Goal: Task Accomplishment & Management: Use online tool/utility

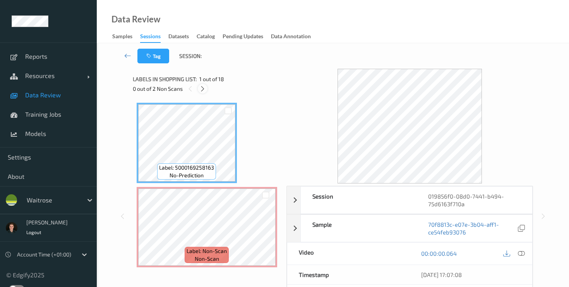
click at [201, 89] on icon at bounding box center [202, 89] width 7 height 7
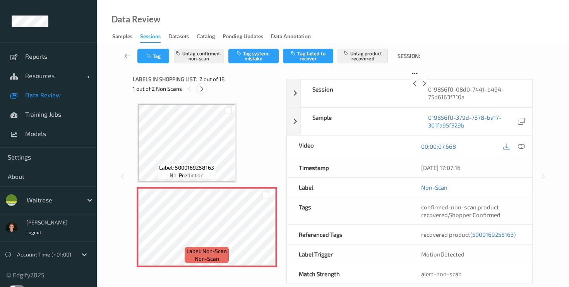
scroll to position [4, 0]
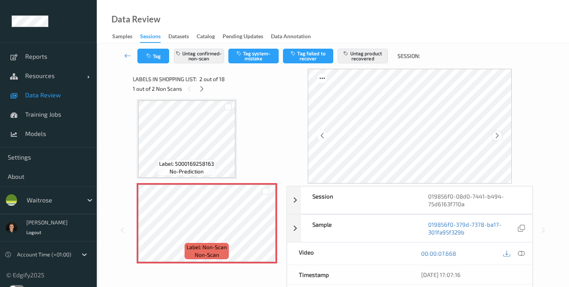
click at [499, 136] on icon at bounding box center [497, 135] width 7 height 7
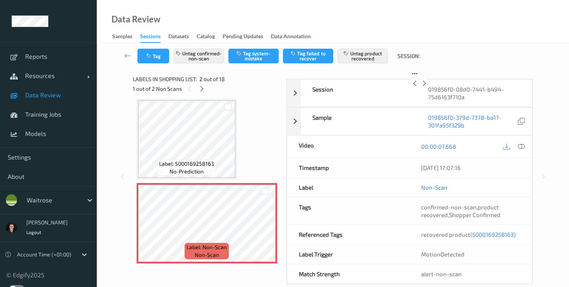
click at [428, 87] on icon at bounding box center [424, 83] width 7 height 7
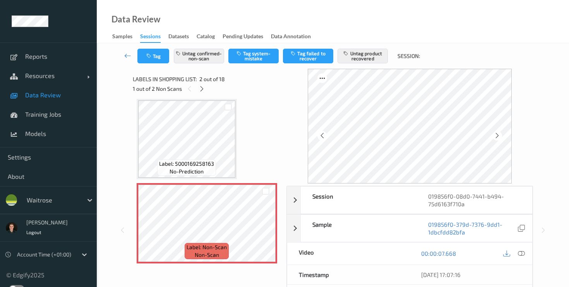
click at [499, 136] on icon at bounding box center [497, 135] width 7 height 7
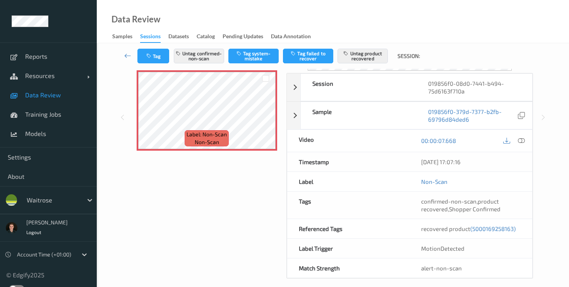
scroll to position [120, 0]
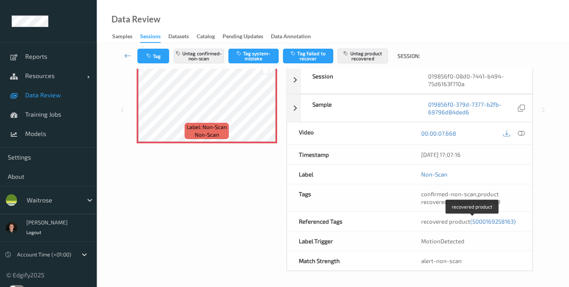
click at [488, 223] on span "(5000169258163)" at bounding box center [492, 221] width 45 height 7
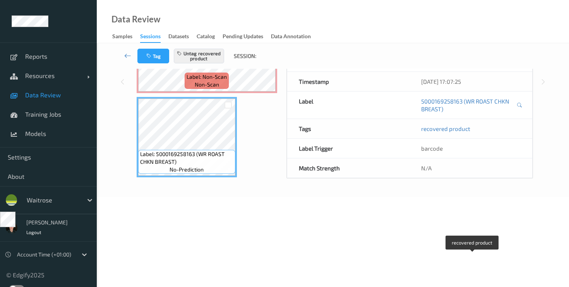
scroll to position [101, 0]
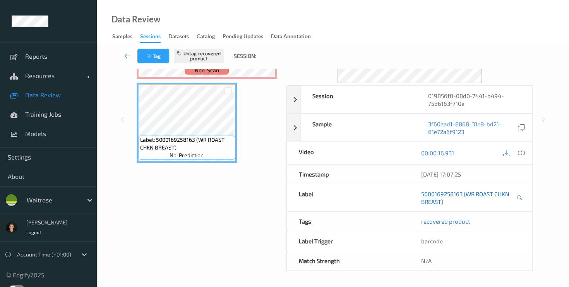
click at [495, 194] on link "5000169258163 (WR ROAST CHKN BREAST)" at bounding box center [467, 197] width 93 height 15
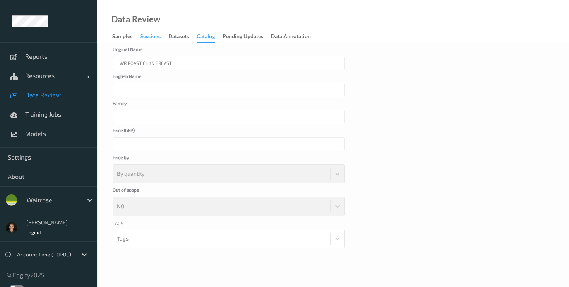
click at [142, 40] on div "Sessions" at bounding box center [150, 38] width 21 height 10
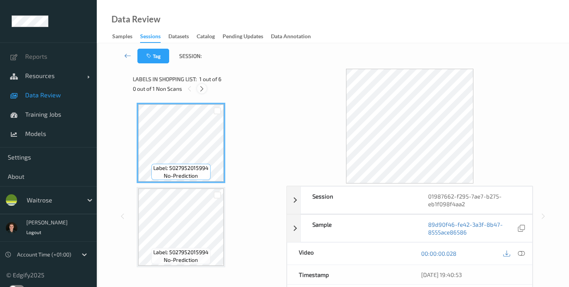
click at [204, 91] on icon at bounding box center [201, 89] width 7 height 7
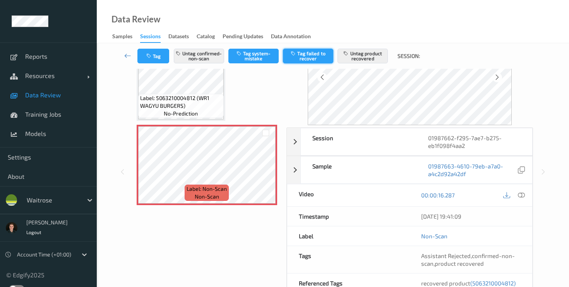
scroll to position [120, 0]
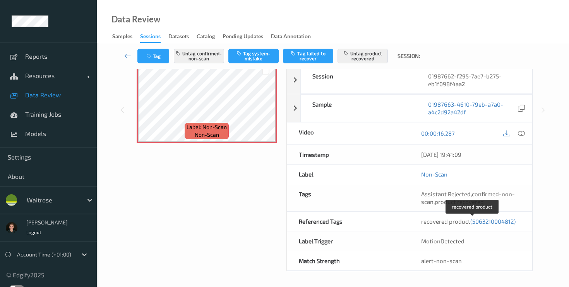
click at [490, 222] on span "(5063210004812)" at bounding box center [492, 221] width 45 height 7
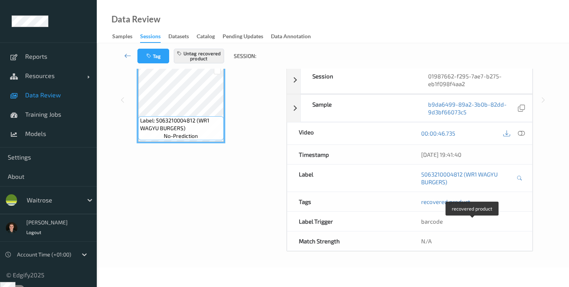
scroll to position [101, 0]
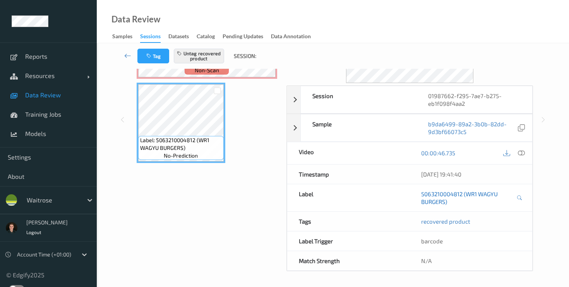
click at [471, 194] on link "5063210004812 (WR1 WAGYU BURGERS)" at bounding box center [467, 197] width 93 height 15
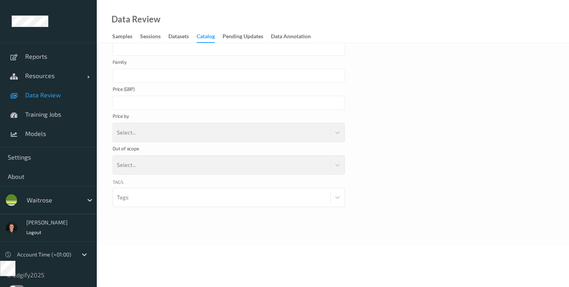
scroll to position [59, 0]
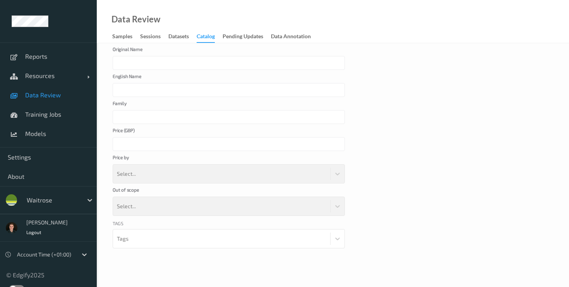
type input "WR1 WAGYU BURGERS"
type input "*"
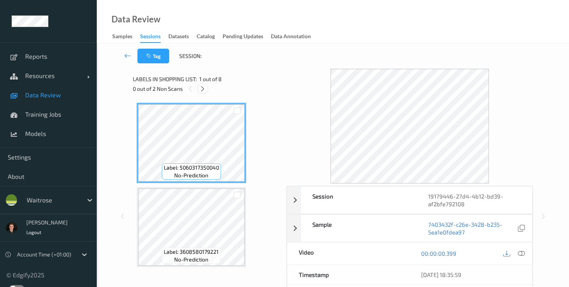
click at [204, 91] on icon at bounding box center [202, 89] width 7 height 7
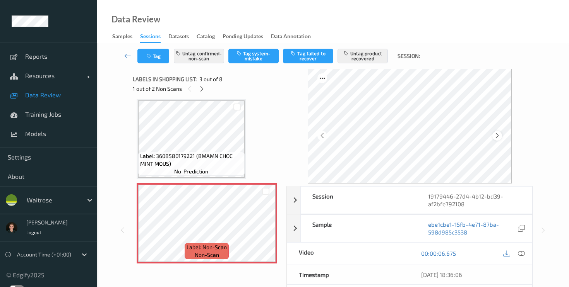
click at [498, 137] on icon at bounding box center [497, 135] width 7 height 7
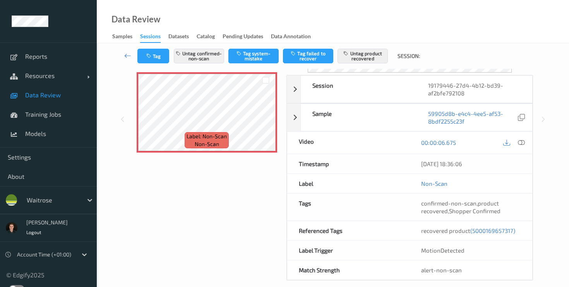
scroll to position [111, 0]
click at [495, 229] on span "(5000169657317)" at bounding box center [492, 230] width 45 height 7
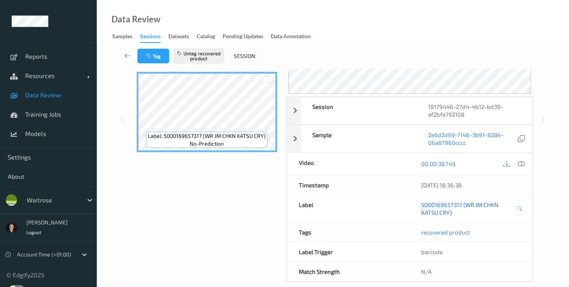
click at [449, 214] on link "5000169657317 (WR JM CHKN KATSU CRY)" at bounding box center [467, 208] width 93 height 15
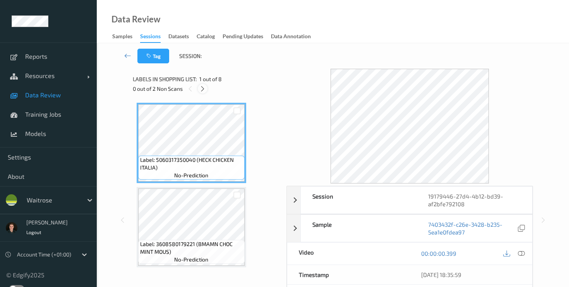
click at [201, 89] on icon at bounding box center [202, 89] width 7 height 7
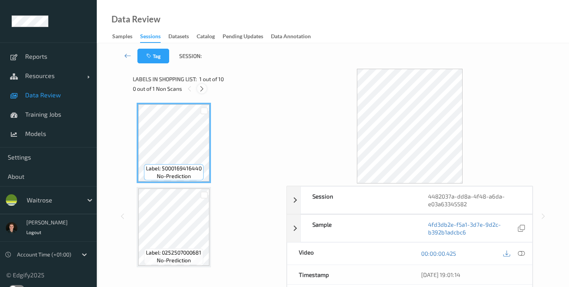
click at [203, 88] on icon at bounding box center [201, 89] width 7 height 7
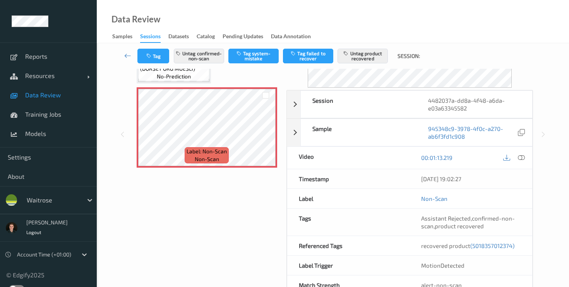
scroll to position [120, 0]
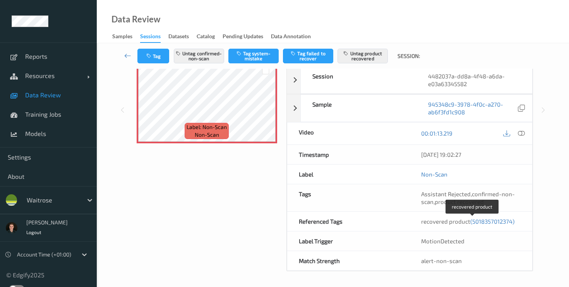
click at [486, 223] on span "(5018357012374)" at bounding box center [492, 221] width 44 height 7
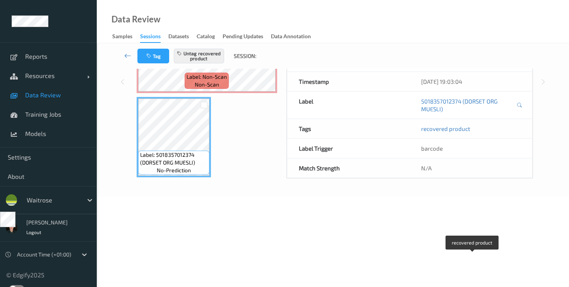
scroll to position [101, 0]
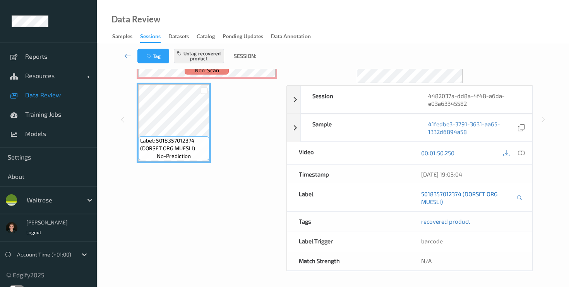
click at [450, 194] on link "5018357012374 (DORSET ORG MUESLI)" at bounding box center [467, 197] width 93 height 15
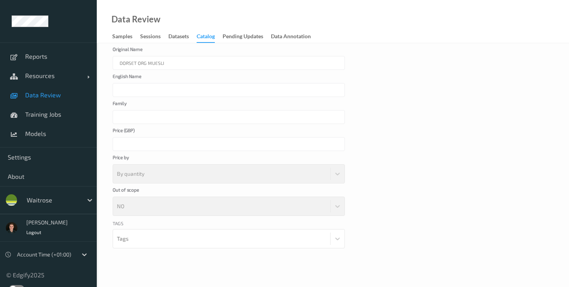
click at [156, 64] on div "DORSET ORG MUESLI" at bounding box center [229, 63] width 232 height 14
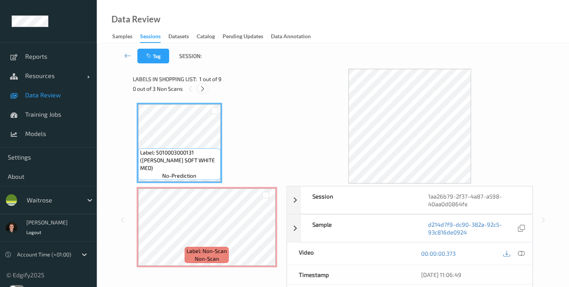
click at [203, 87] on icon at bounding box center [202, 89] width 7 height 7
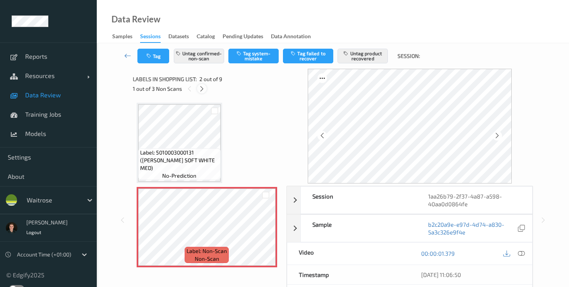
scroll to position [4, 0]
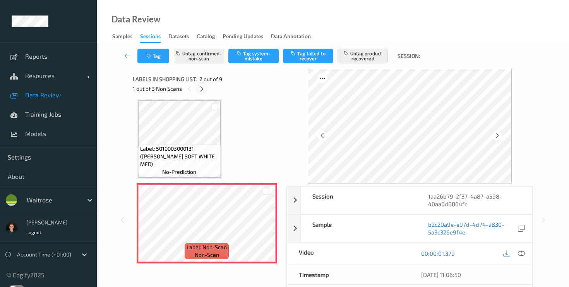
click at [202, 89] on icon at bounding box center [201, 89] width 7 height 7
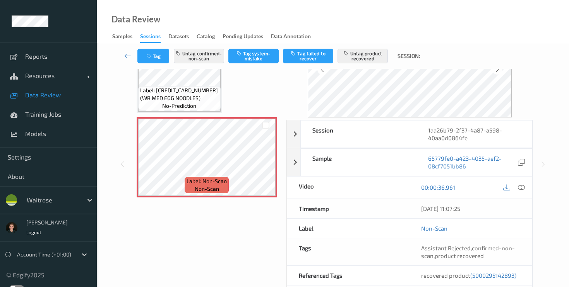
scroll to position [95, 0]
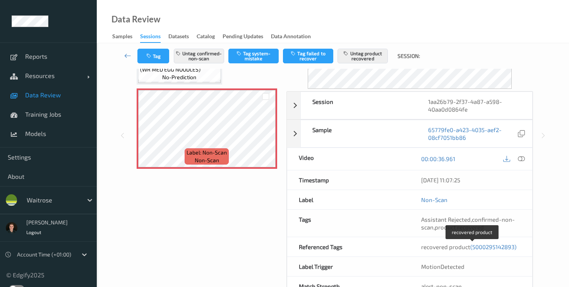
click at [494, 250] on span "(5000295142893)" at bounding box center [493, 247] width 46 height 7
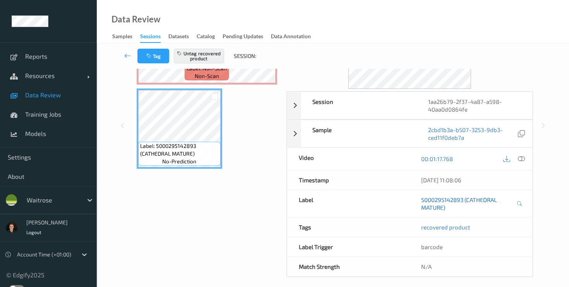
click at [459, 205] on link "5000295142893 (CATHEDRAL MATURE)" at bounding box center [467, 203] width 93 height 15
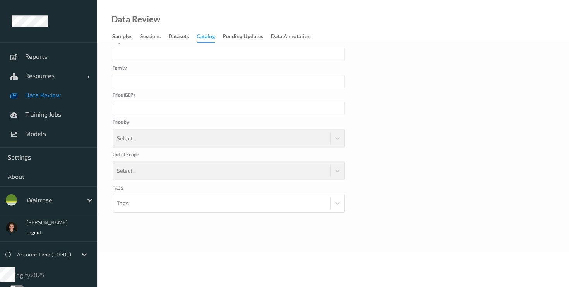
type input "CATHEDRAL MATURE"
type input "****"
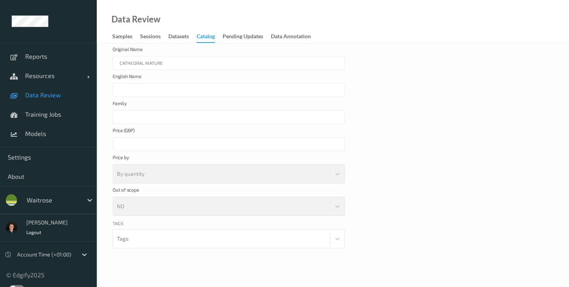
click at [151, 62] on div "CATHEDRAL MATURE" at bounding box center [229, 63] width 232 height 14
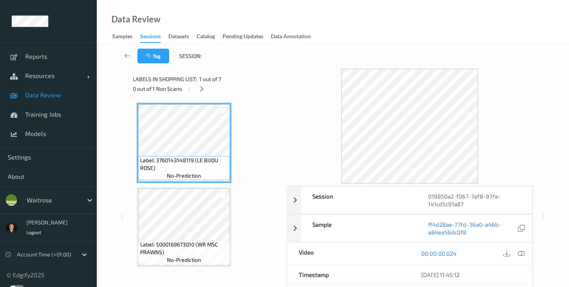
click at [207, 89] on div "0 out of 1 Non Scans" at bounding box center [207, 89] width 148 height 10
click at [205, 89] on div at bounding box center [202, 89] width 10 height 10
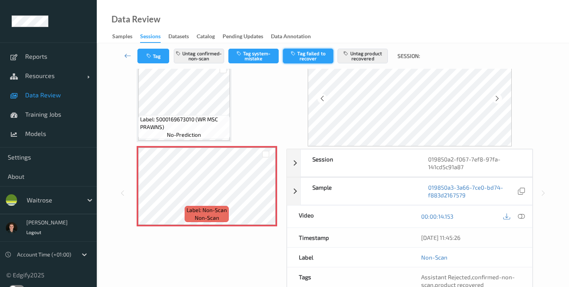
scroll to position [86, 0]
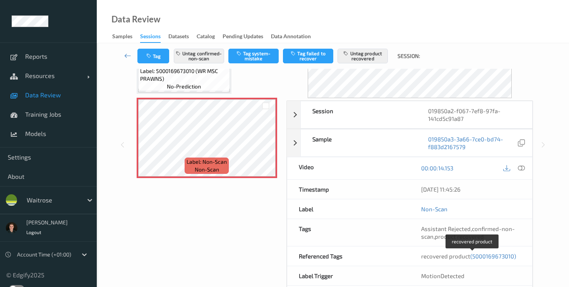
click at [486, 255] on span "(5000169673010)" at bounding box center [493, 256] width 46 height 7
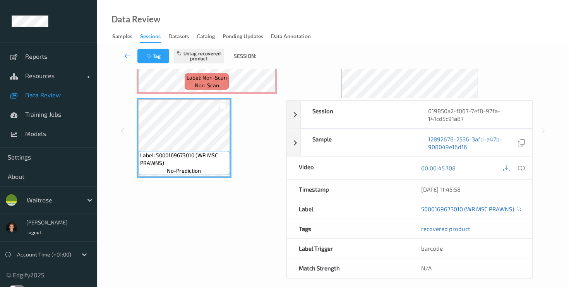
click at [454, 211] on link "5000169673010 (WR MSC PRAWNS)" at bounding box center [467, 209] width 93 height 8
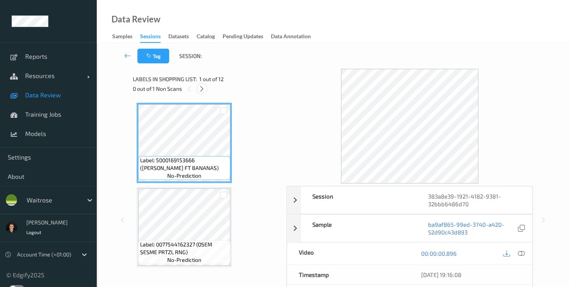
click at [204, 89] on icon at bounding box center [201, 89] width 7 height 7
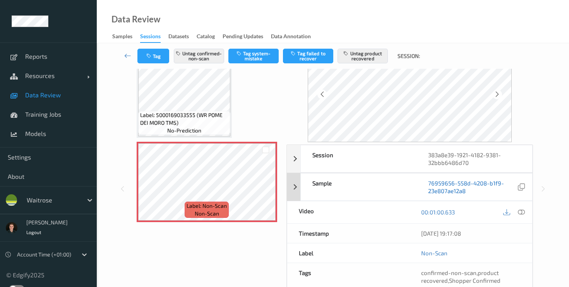
scroll to position [71, 0]
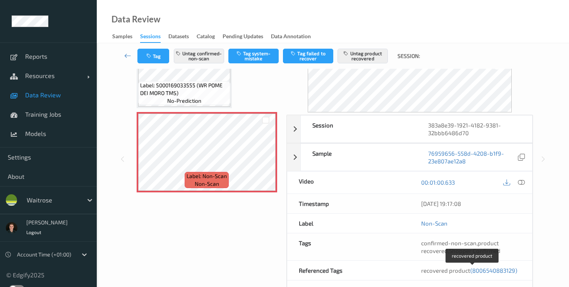
click at [484, 270] on span "(8006540883129)" at bounding box center [493, 270] width 47 height 7
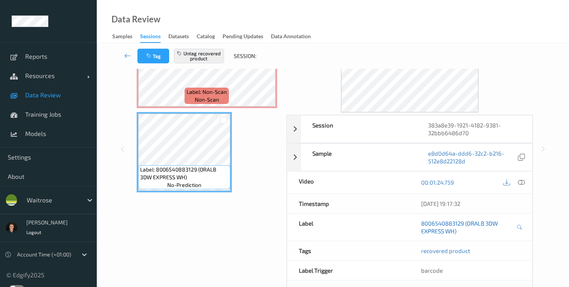
click at [476, 223] on link "8006540883129 (ORALB 3DW EXPRESS WH)" at bounding box center [467, 227] width 93 height 15
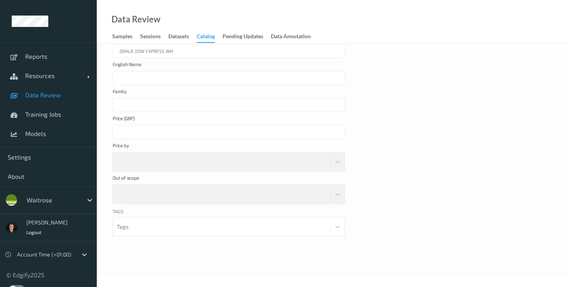
scroll to position [59, 0]
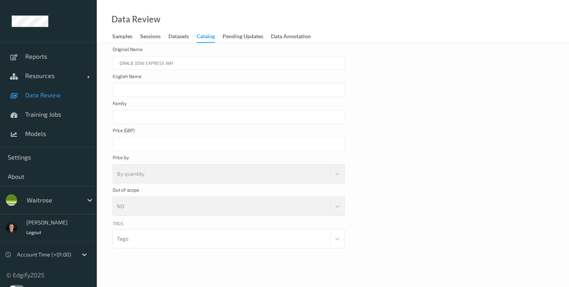
click at [152, 61] on div "ORALB 3DW EXPRESS WH" at bounding box center [229, 63] width 232 height 14
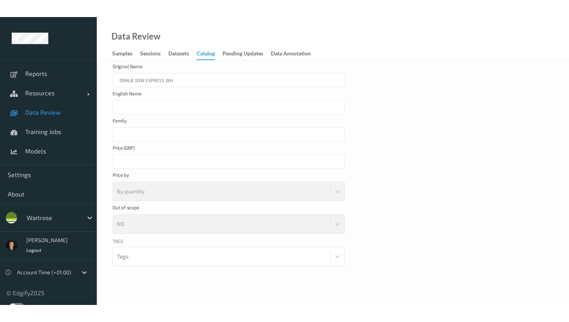
scroll to position [25, 0]
